Goal: Task Accomplishment & Management: Manage account settings

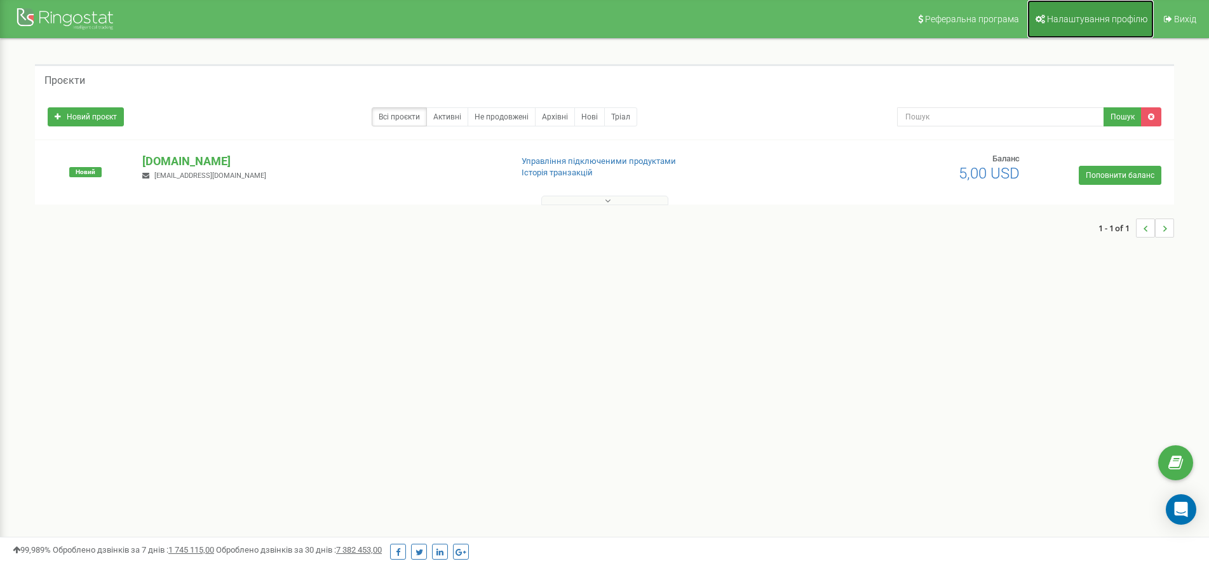
click at [1087, 26] on link "Налаштування профілю" at bounding box center [1090, 19] width 126 height 38
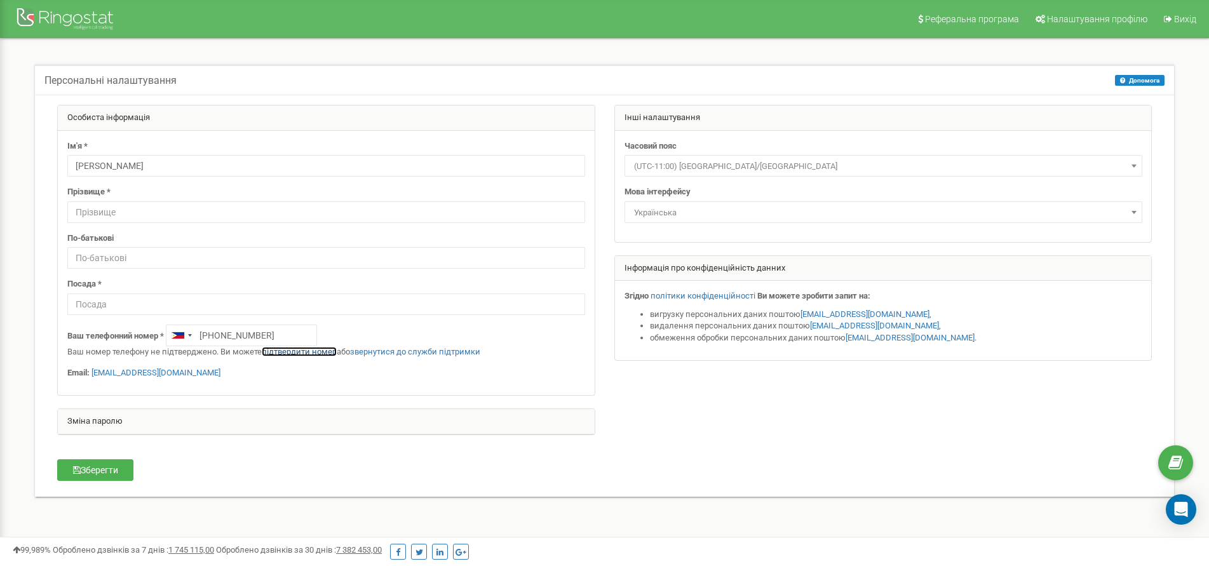
click at [302, 351] on link "підтвердити номер" at bounding box center [299, 352] width 75 height 10
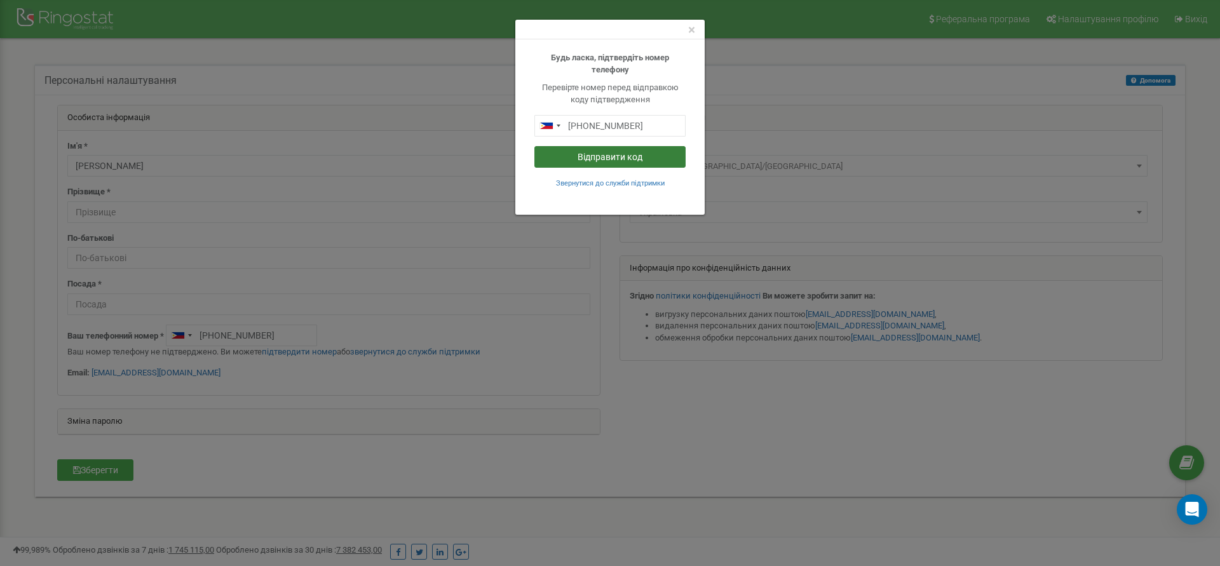
click at [619, 157] on button "Відправити код" at bounding box center [609, 157] width 151 height 22
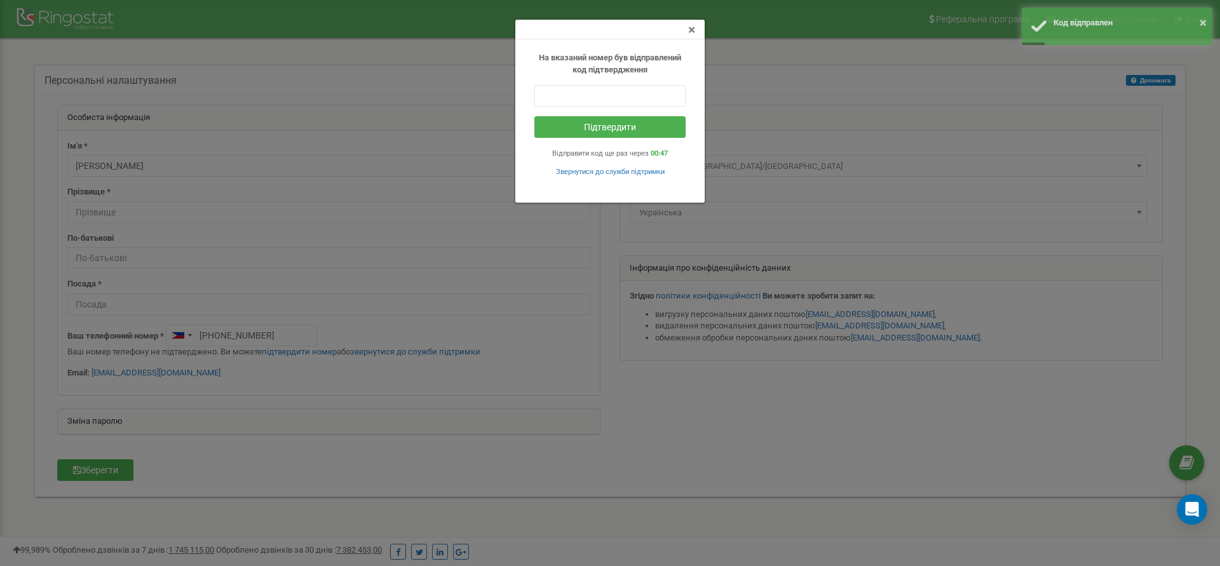
click at [690, 29] on span "×" at bounding box center [691, 29] width 7 height 15
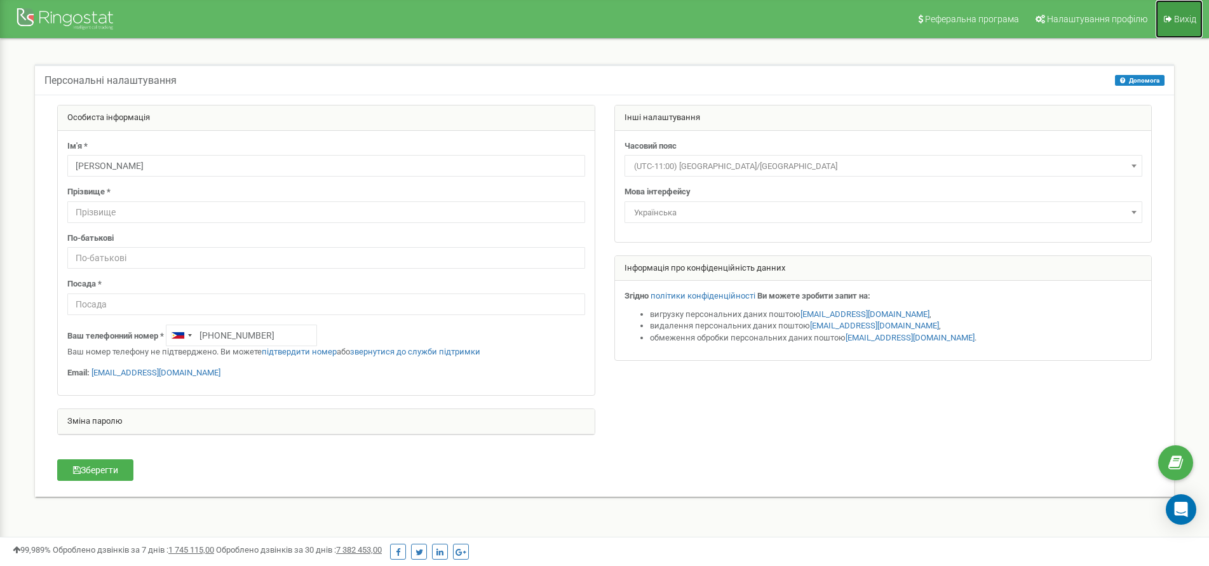
click at [1174, 23] on span "Вихід" at bounding box center [1185, 19] width 22 height 10
